Goal: Information Seeking & Learning: Learn about a topic

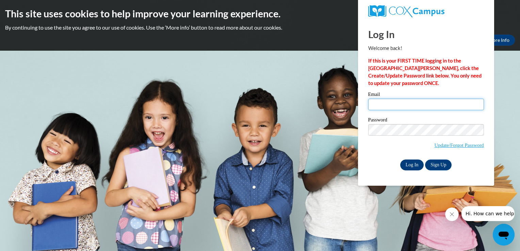
type input "louiselanghorst@gmail.com"
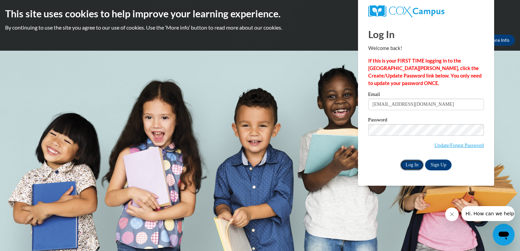
click at [410, 164] on input "Log In" at bounding box center [412, 165] width 24 height 11
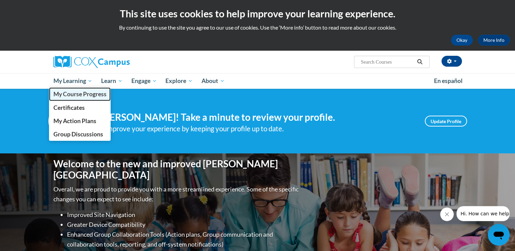
click at [79, 97] on span "My Course Progress" at bounding box center [79, 94] width 53 height 7
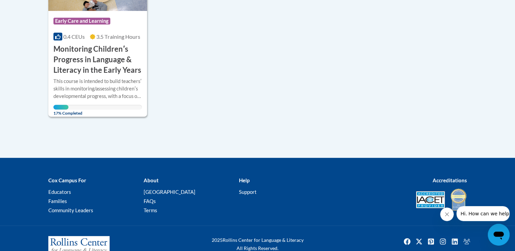
scroll to position [234, 0]
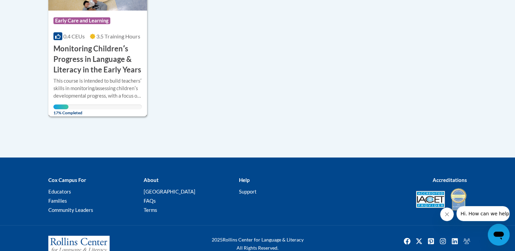
click at [107, 56] on h3 "Monitoring Childrenʹs Progress in Language & Literacy in the Early Years" at bounding box center [97, 59] width 89 height 31
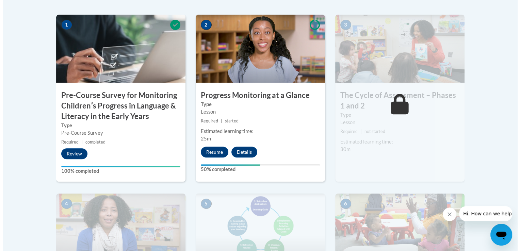
scroll to position [232, 0]
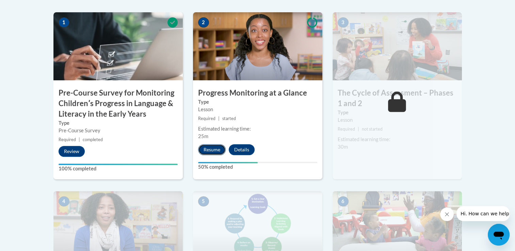
click at [209, 149] on button "Resume" at bounding box center [212, 149] width 28 height 11
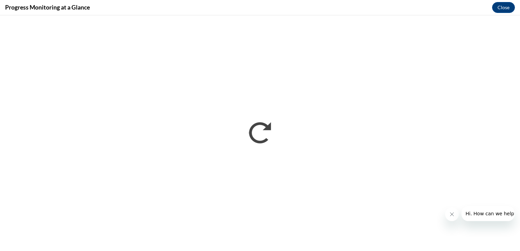
scroll to position [0, 0]
click at [505, 10] on button "Close" at bounding box center [503, 7] width 23 height 11
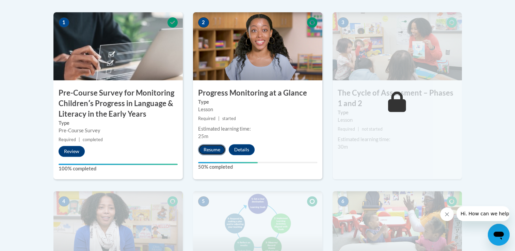
click at [219, 151] on button "Resume" at bounding box center [212, 149] width 28 height 11
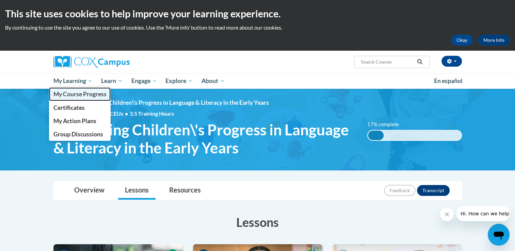
click at [69, 89] on link "My Course Progress" at bounding box center [80, 94] width 62 height 13
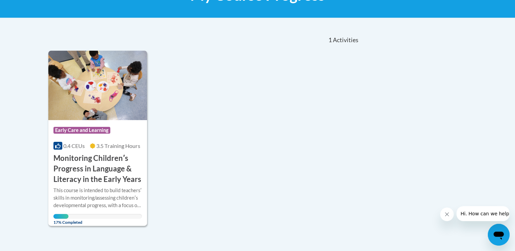
scroll to position [126, 0]
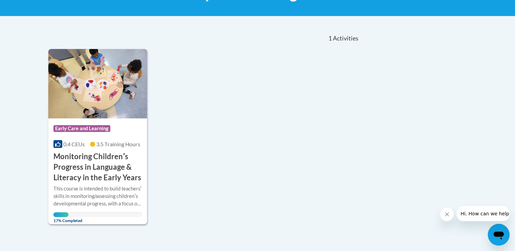
click at [107, 200] on div "This course is intended to build teachersʹ skills in monitoring/assessing child…" at bounding box center [97, 196] width 89 height 22
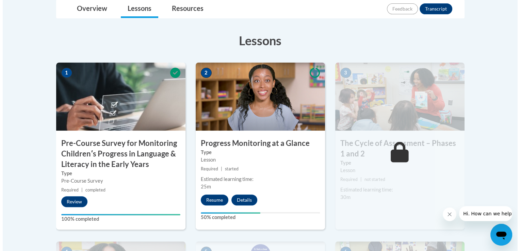
scroll to position [182, 0]
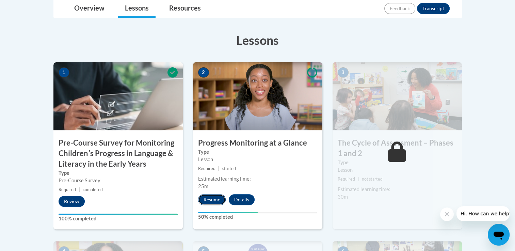
click at [215, 199] on button "Resume" at bounding box center [212, 199] width 28 height 11
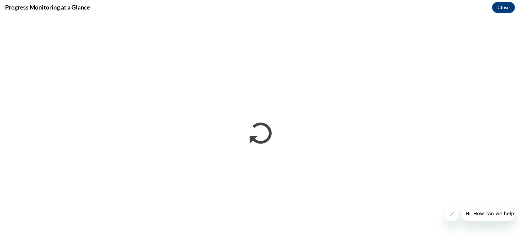
scroll to position [0, 0]
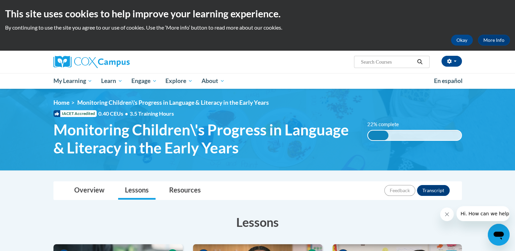
click at [495, 139] on img at bounding box center [257, 130] width 515 height 82
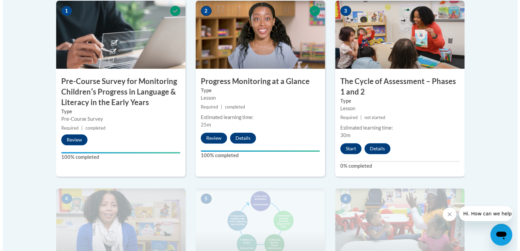
scroll to position [244, 0]
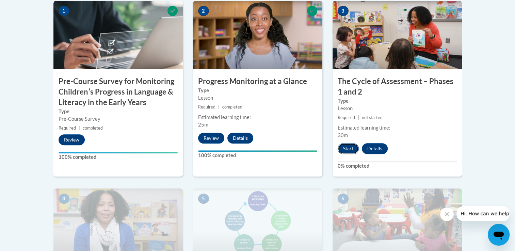
click at [352, 148] on button "Start" at bounding box center [348, 148] width 21 height 11
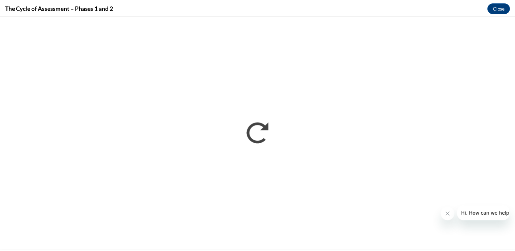
scroll to position [0, 0]
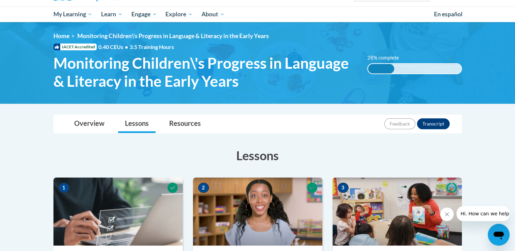
scroll to position [66, 0]
